Goal: Task Accomplishment & Management: Use online tool/utility

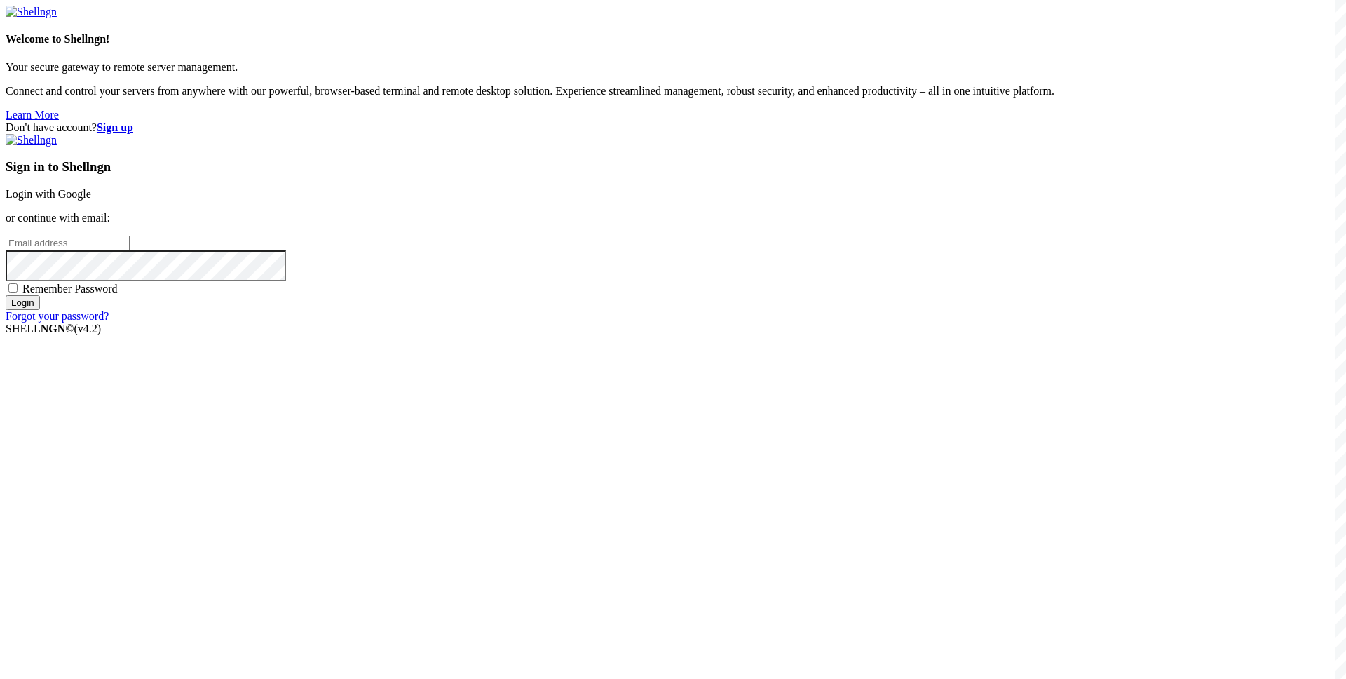
click at [130, 250] on input "email" at bounding box center [68, 243] width 124 height 15
paste input "[EMAIL_ADDRESS][DOMAIN_NAME]"
type input "[EMAIL_ADDRESS][DOMAIN_NAME]"
click at [118, 294] on span "Remember Password" at bounding box center [69, 289] width 95 height 12
click at [18, 292] on input "Remember Password" at bounding box center [12, 287] width 9 height 9
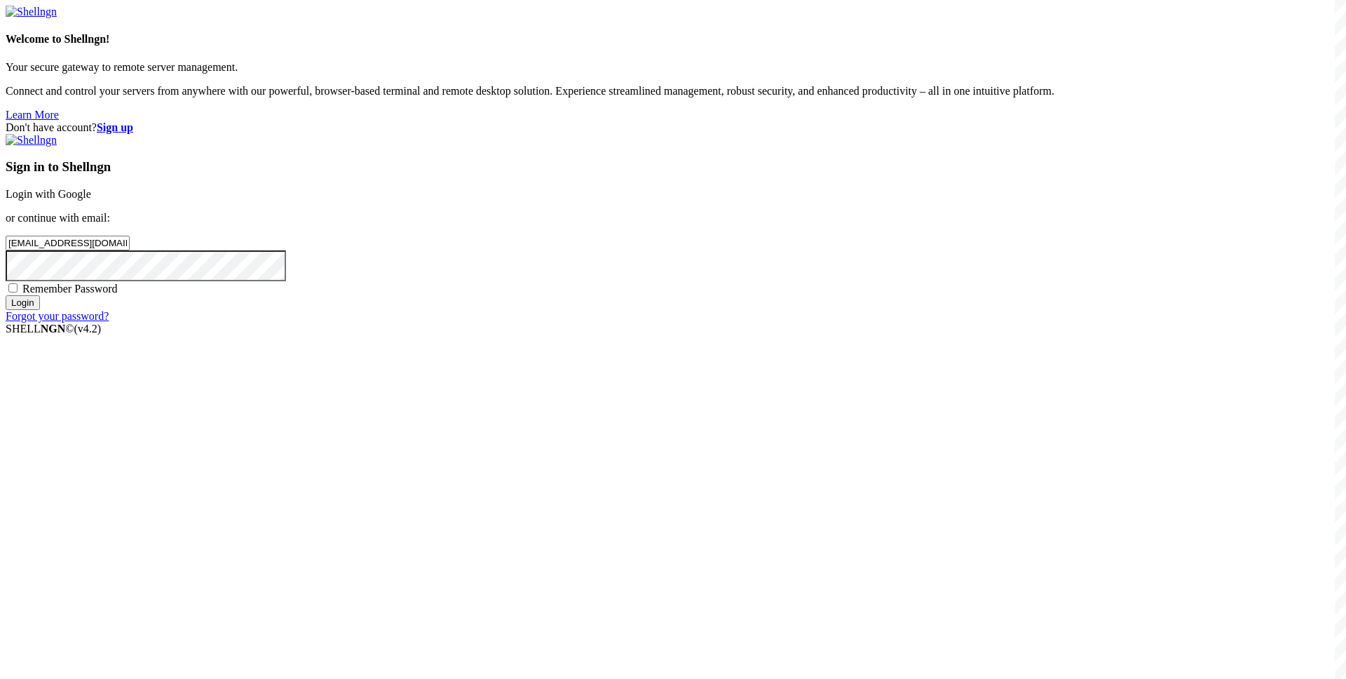
checkbox input "true"
click at [40, 310] on input "Login" at bounding box center [23, 302] width 34 height 15
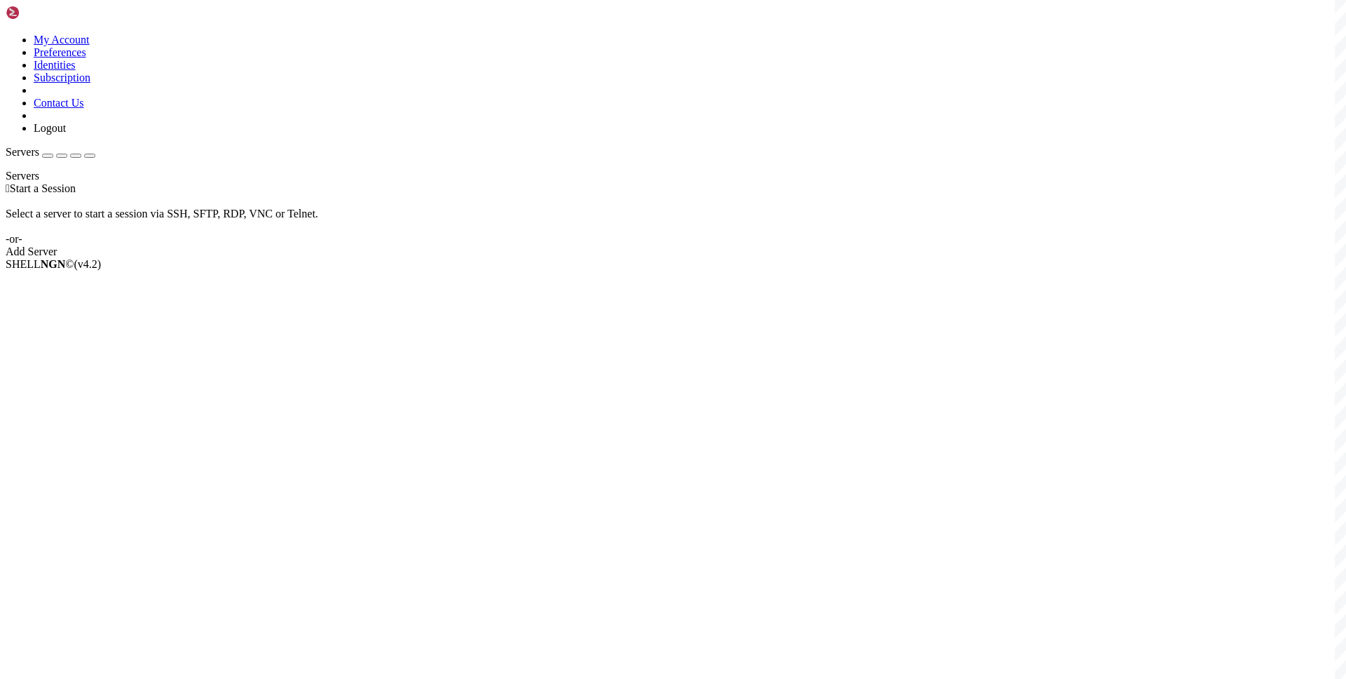
click at [543, 258] on div " Start a Session Select a server to start a session via SSH, SFTP, RDP, VNC or…" at bounding box center [673, 220] width 1335 height 76
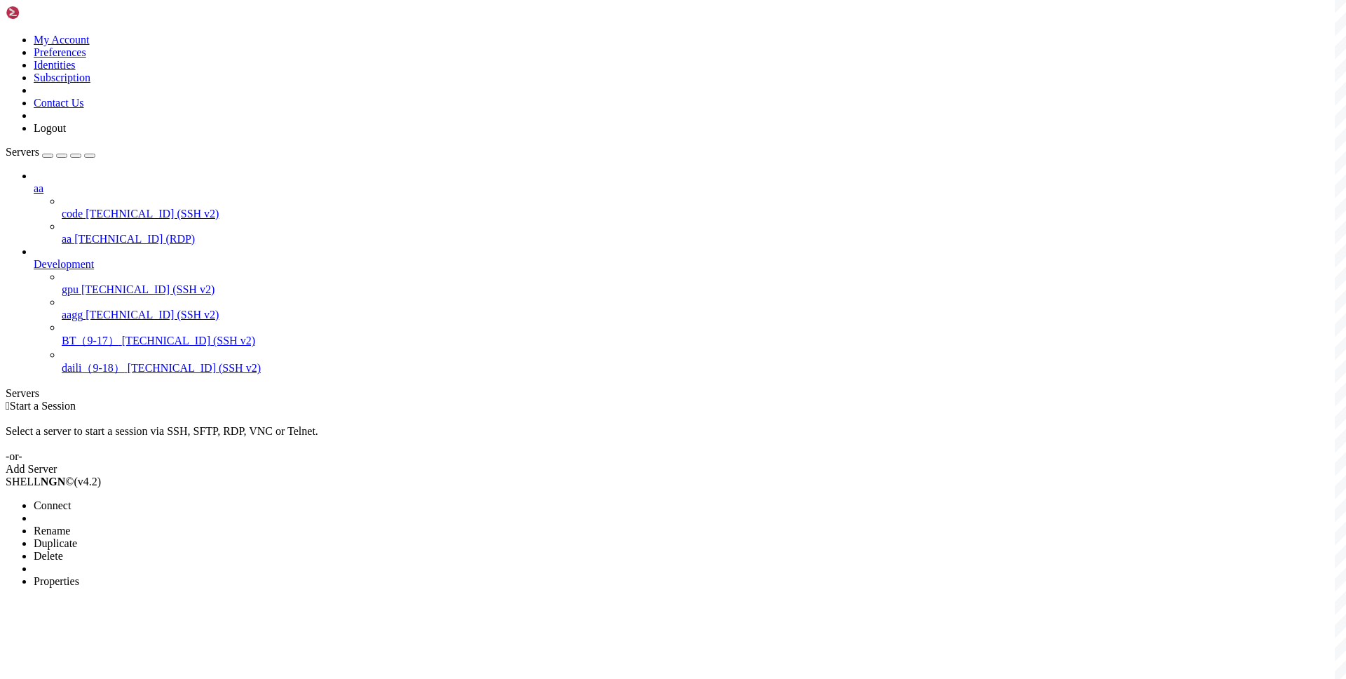
click at [71, 499] on span "Connect" at bounding box center [52, 505] width 37 height 12
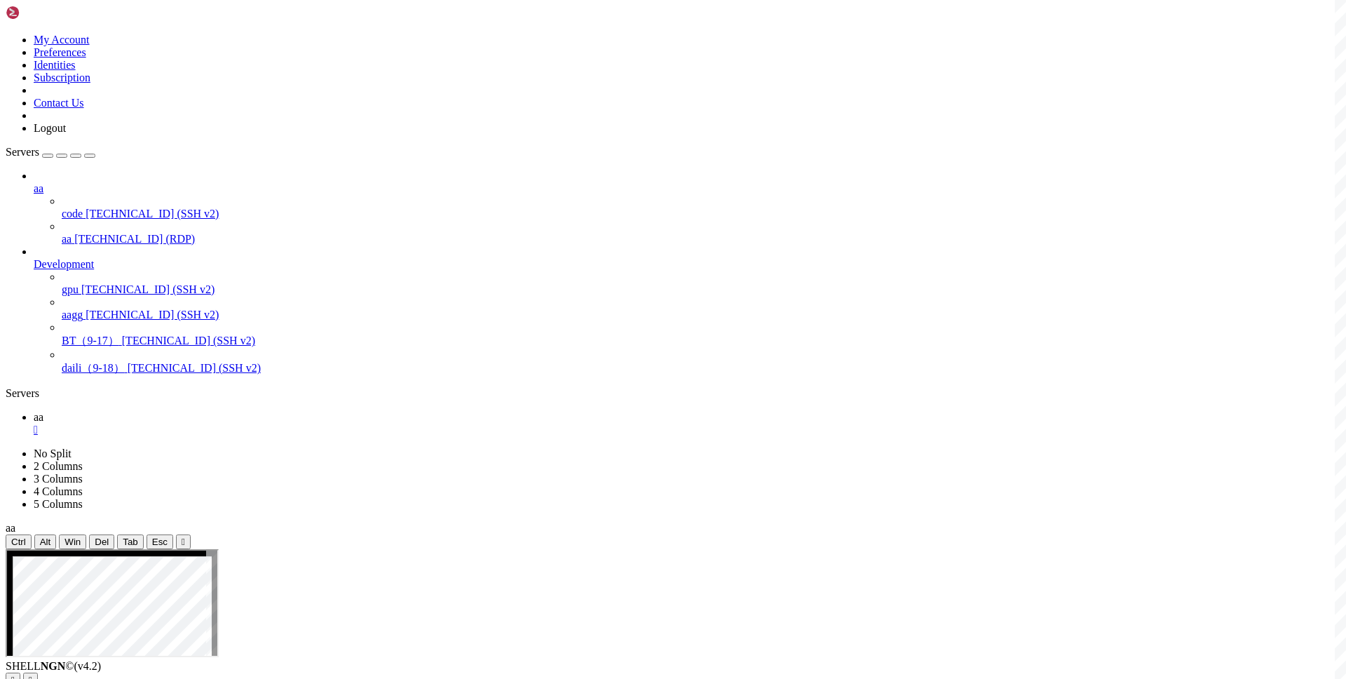
click at [28, 376] on div "aa code [TECHNICAL_ID] (SSH v2) aa [TECHNICAL_ID] (RDP) Development gpu [TECHNI…" at bounding box center [673, 273] width 1335 height 206
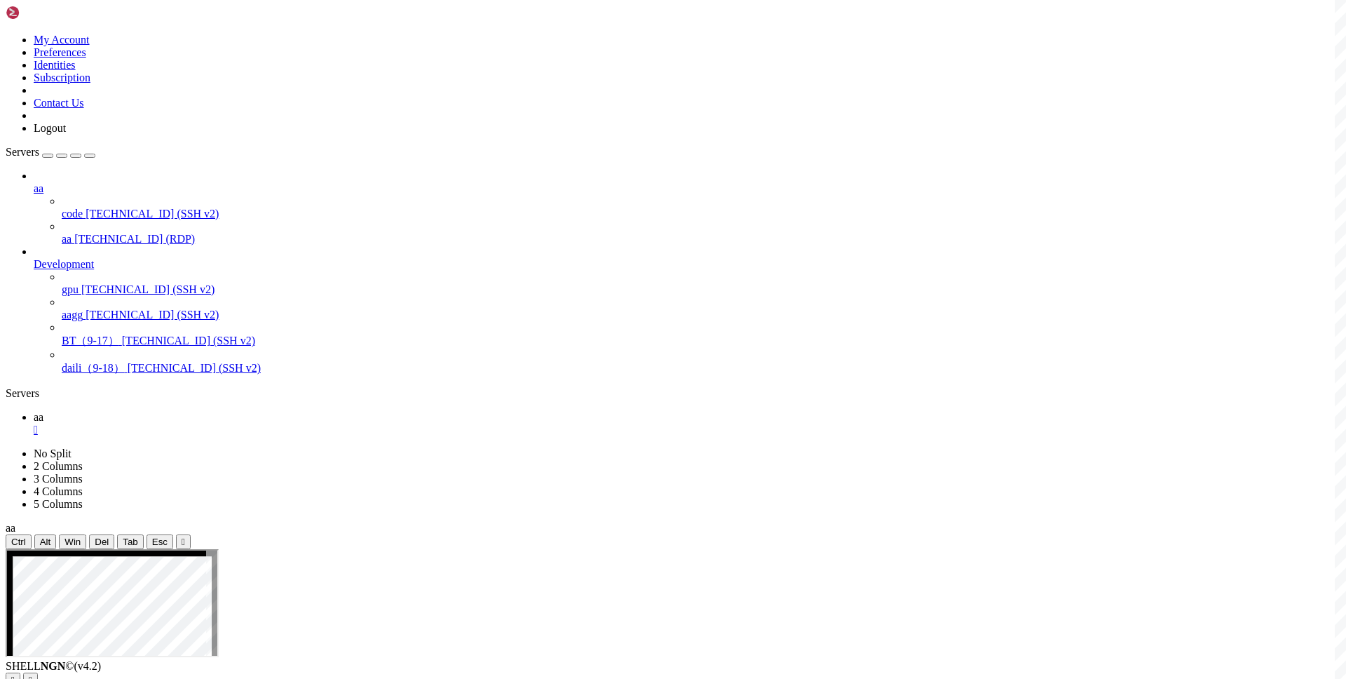
click at [81, 376] on div "aa code [TECHNICAL_ID] (SSH v2) aa [TECHNICAL_ID] (RDP) Development gpu [TECHNI…" at bounding box center [673, 273] width 1335 height 206
